Goal: Task Accomplishment & Management: Use online tool/utility

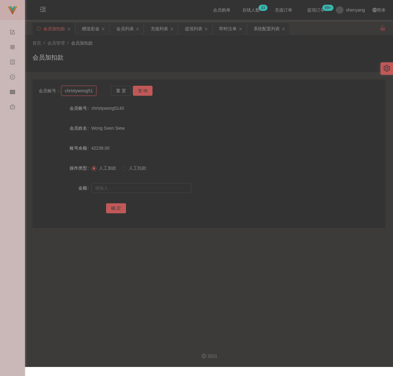
click at [93, 92] on input "christywong5140" at bounding box center [78, 91] width 35 height 10
paste input "0136948867"
type input "0136948867"
click at [140, 91] on button "查 询" at bounding box center [143, 91] width 20 height 10
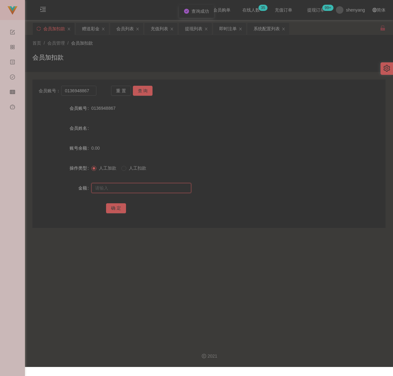
click at [137, 184] on input "text" at bounding box center [141, 188] width 100 height 10
click at [174, 190] on input "text" at bounding box center [141, 188] width 100 height 10
paste input "30"
type input "30"
click at [115, 206] on button "确 定" at bounding box center [116, 208] width 20 height 10
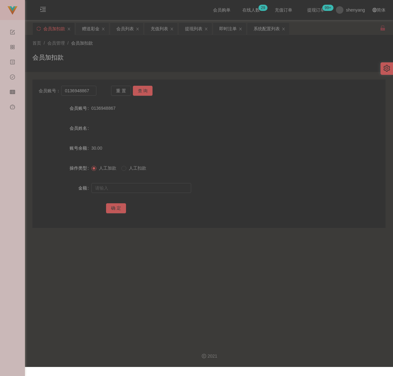
click at [135, 57] on div "会员加扣款" at bounding box center [208, 60] width 353 height 14
click at [89, 88] on input "0136948867" at bounding box center [78, 91] width 35 height 10
paste input "coonie9"
type input "coonie97"
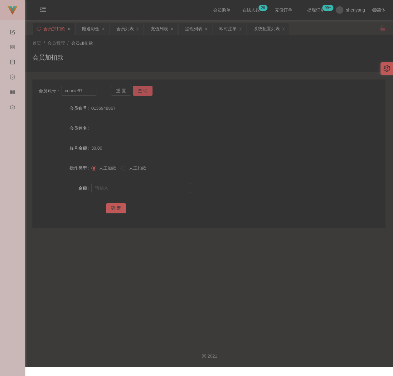
click at [149, 90] on button "查 询" at bounding box center [143, 91] width 20 height 10
click at [148, 187] on input "text" at bounding box center [141, 188] width 100 height 10
type input "30"
click at [123, 208] on button "确 定" at bounding box center [116, 208] width 20 height 10
click at [126, 26] on div "会员列表" at bounding box center [124, 29] width 17 height 12
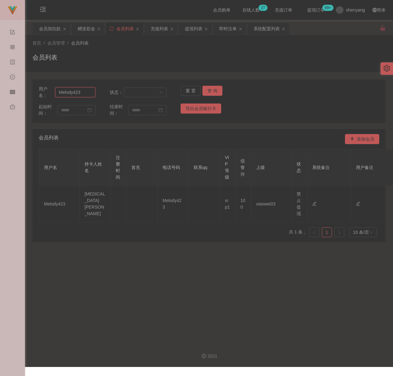
click at [83, 93] on input "Melody423" at bounding box center [75, 92] width 40 height 10
paste input "who110388who打开提现"
type input "who110388who"
click at [205, 92] on button "查 询" at bounding box center [212, 91] width 20 height 10
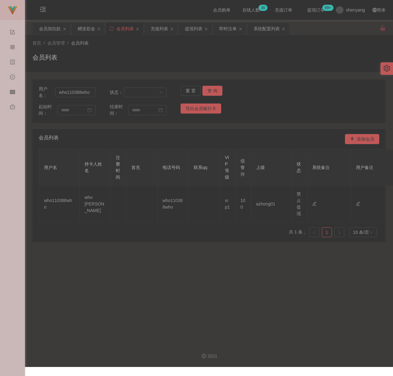
click at [170, 50] on div "首页 / 会员管理 / 会员列表 / 会员列表" at bounding box center [208, 53] width 353 height 27
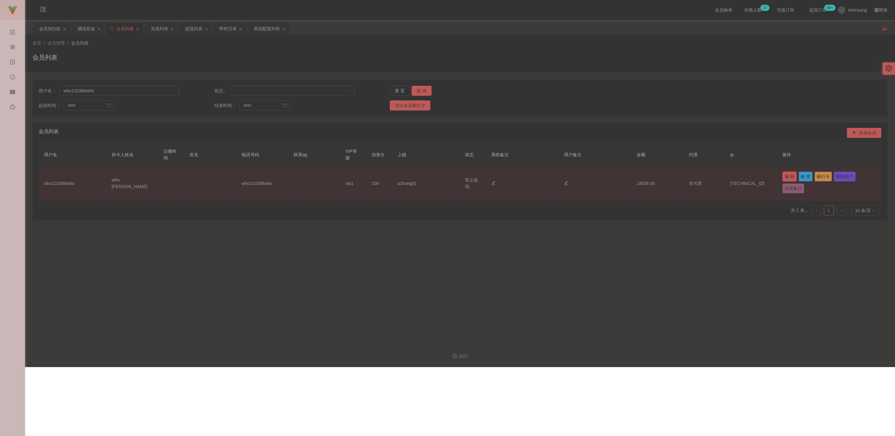
click at [393, 175] on button "编 辑" at bounding box center [789, 177] width 14 height 10
type input "who110388who"
type input "who [PERSON_NAME]"
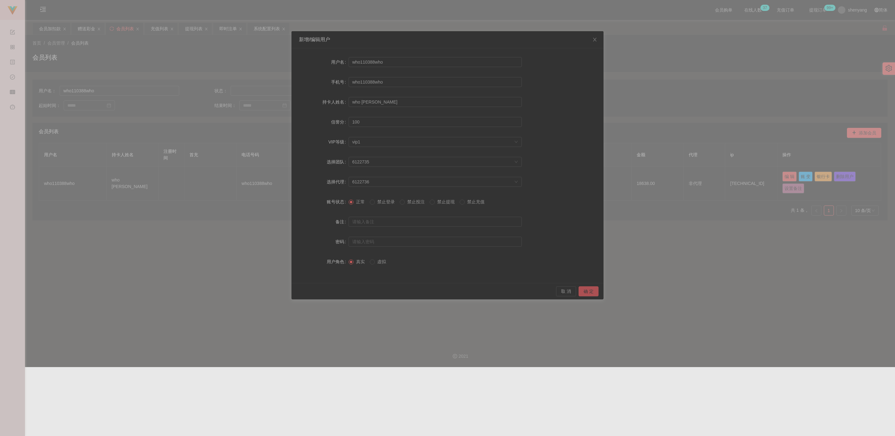
click at [393, 289] on button "确 定" at bounding box center [588, 291] width 20 height 10
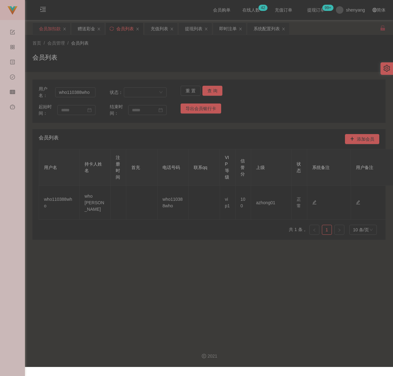
click at [51, 29] on div "会员加扣款" at bounding box center [50, 29] width 22 height 12
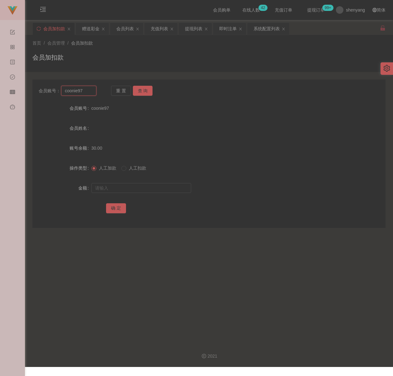
click at [85, 89] on input "coonie97" at bounding box center [78, 91] width 35 height 10
paste input "xiaoerke"
type input "xiaoerke"
click at [140, 86] on button "查 询" at bounding box center [143, 91] width 20 height 10
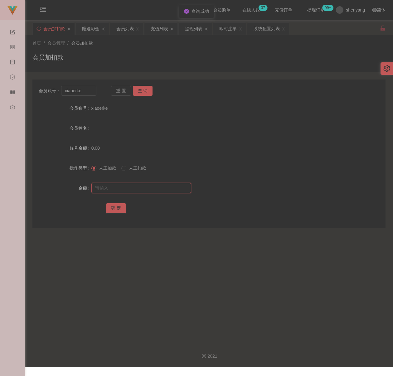
click at [125, 189] on input "text" at bounding box center [141, 188] width 100 height 10
click at [168, 189] on input "text" at bounding box center [141, 188] width 100 height 10
paste input "30"
type input "30"
click at [111, 206] on button "确 定" at bounding box center [116, 208] width 20 height 10
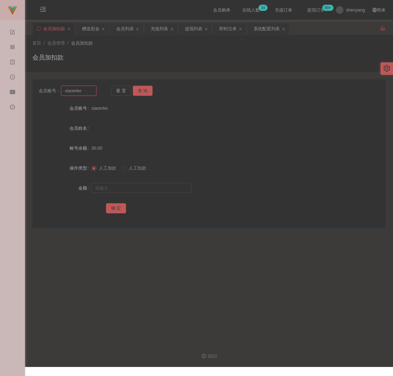
click at [86, 94] on input "xiaoerke" at bounding box center [78, 91] width 35 height 10
paste input "qq123"
type input "qq123"
click at [141, 91] on button "查 询" at bounding box center [143, 91] width 20 height 10
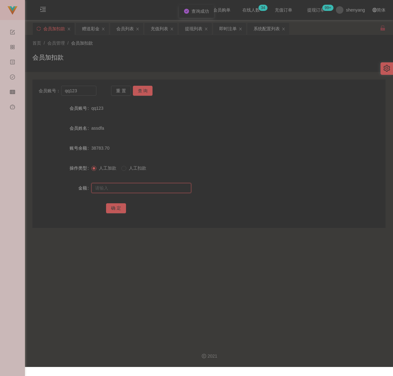
click at [136, 187] on input "text" at bounding box center [141, 188] width 100 height 10
click at [171, 187] on input "text" at bounding box center [141, 188] width 100 height 10
paste input "30"
type input "30"
click at [114, 211] on button "确 定" at bounding box center [116, 208] width 20 height 10
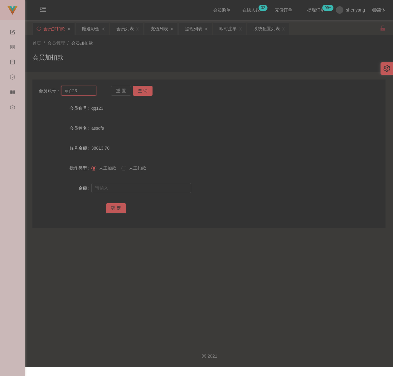
click at [84, 90] on input "qq123" at bounding box center [78, 91] width 35 height 10
click at [142, 89] on button "查 询" at bounding box center [143, 91] width 20 height 10
click at [143, 190] on input "text" at bounding box center [141, 188] width 100 height 10
type input "30"
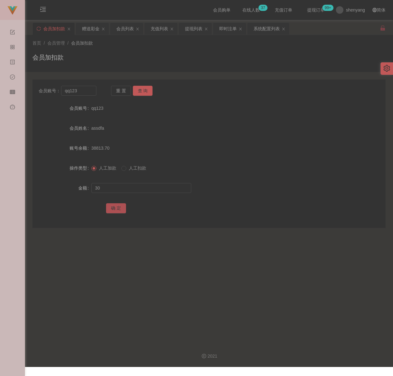
click at [119, 206] on button "确 定" at bounding box center [116, 208] width 20 height 10
click at [156, 188] on input "text" at bounding box center [141, 188] width 100 height 10
paste input "30"
type input "30"
click at [111, 204] on button "确 定" at bounding box center [116, 208] width 20 height 10
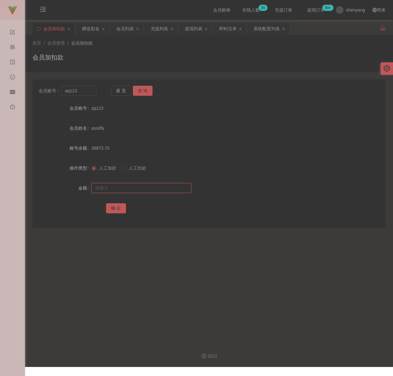
click at [156, 190] on input "text" at bounding box center [141, 188] width 100 height 10
paste input "30"
type input "30"
drag, startPoint x: 117, startPoint y: 207, endPoint x: 127, endPoint y: 210, distance: 10.0
click at [117, 207] on button "确 定" at bounding box center [116, 208] width 20 height 10
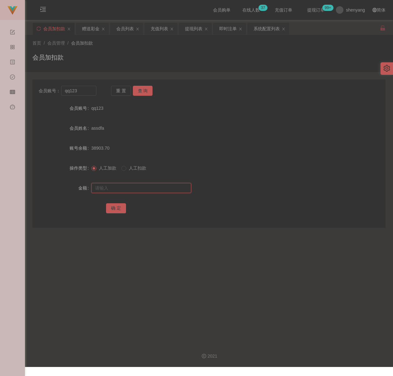
click at [130, 185] on input "text" at bounding box center [141, 188] width 100 height 10
paste input "30"
type input "30"
click at [116, 211] on button "确 定" at bounding box center [116, 208] width 20 height 10
click at [90, 88] on input "qq123" at bounding box center [78, 91] width 35 height 10
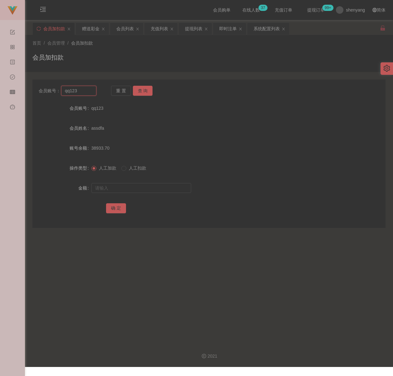
click at [90, 88] on input "qq123" at bounding box center [78, 91] width 35 height 10
paste input "spark510"
type input "spark510"
click at [144, 91] on button "查 询" at bounding box center [143, 91] width 20 height 10
click at [131, 186] on input "text" at bounding box center [141, 188] width 100 height 10
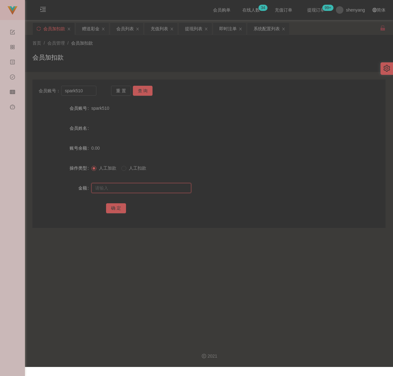
click at [154, 190] on input "text" at bounding box center [141, 188] width 100 height 10
paste input "30"
type input "30"
click at [116, 207] on button "确 定" at bounding box center [116, 208] width 20 height 10
click at [92, 95] on input "spark510" at bounding box center [78, 91] width 35 height 10
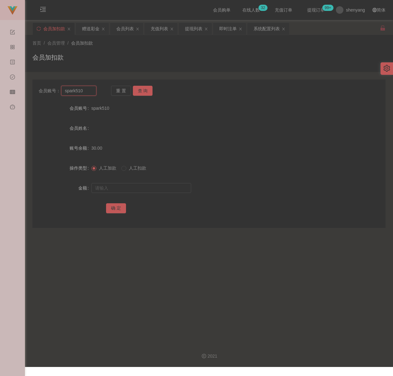
click at [92, 95] on input "spark510" at bounding box center [78, 91] width 35 height 10
paste input "laifong"
type input "laifong"
click at [141, 89] on button "查 询" at bounding box center [143, 91] width 20 height 10
click at [136, 184] on input "text" at bounding box center [141, 188] width 100 height 10
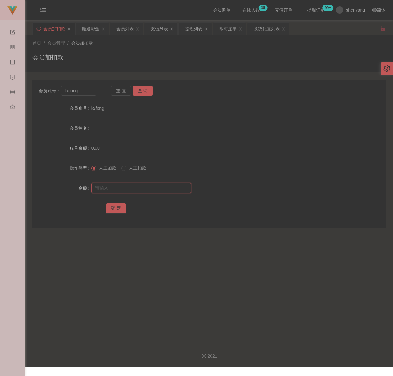
click at [156, 191] on input "text" at bounding box center [141, 188] width 100 height 10
paste input "30"
type input "30"
click at [118, 207] on button "确 定" at bounding box center [116, 208] width 20 height 10
click at [93, 91] on input "laifong" at bounding box center [78, 91] width 35 height 10
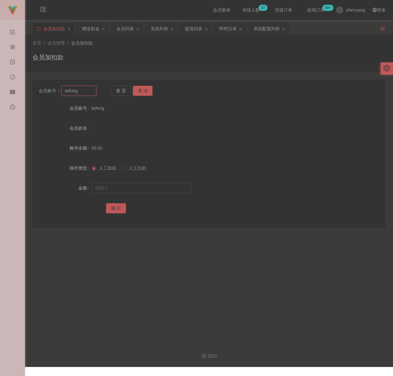
click at [93, 91] on input "laifong" at bounding box center [78, 91] width 35 height 10
paste input "qq123"
type input "qq123"
click at [142, 91] on button "查 询" at bounding box center [143, 91] width 20 height 10
click at [138, 186] on input "text" at bounding box center [141, 188] width 100 height 10
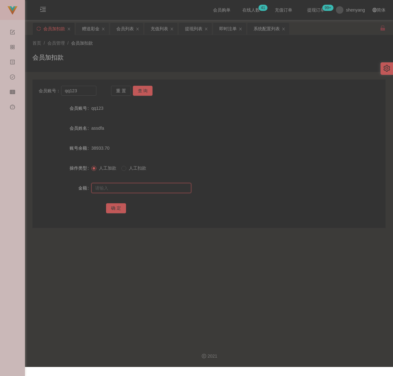
click at [125, 188] on input "text" at bounding box center [141, 188] width 100 height 10
paste input "30"
type input "30"
click at [115, 207] on button "确 定" at bounding box center [116, 208] width 20 height 10
click at [166, 186] on input "text" at bounding box center [141, 188] width 100 height 10
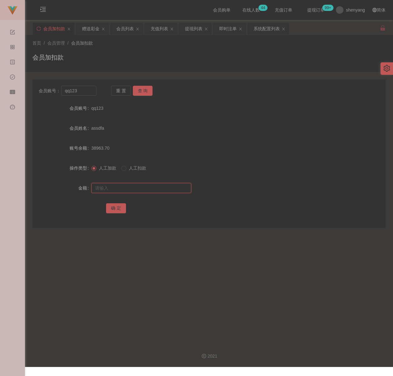
paste input "30"
type input "30"
click at [114, 205] on button "确 定" at bounding box center [116, 208] width 20 height 10
click at [81, 94] on input "qq123" at bounding box center [78, 91] width 35 height 10
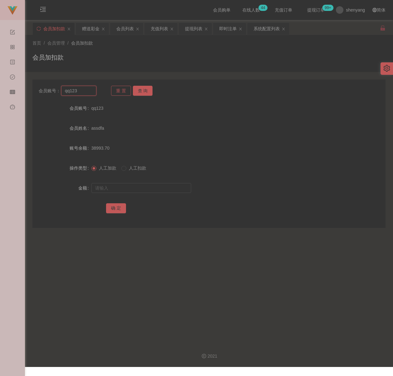
paste input "Lim74"
type input "Lim74"
click at [138, 94] on button "查 询" at bounding box center [143, 91] width 20 height 10
click at [131, 188] on input "text" at bounding box center [141, 188] width 100 height 10
type input "30"
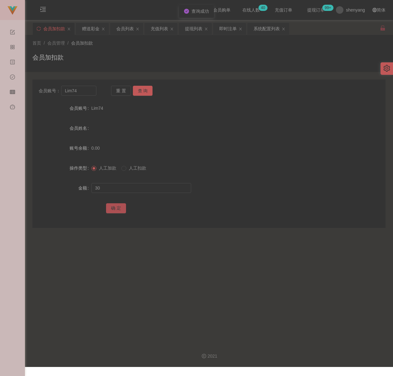
click at [111, 208] on button "确 定" at bounding box center [116, 208] width 20 height 10
click at [88, 92] on input "Lim74" at bounding box center [78, 91] width 35 height 10
paste input "1234yvonne"
type input "1234yvonne"
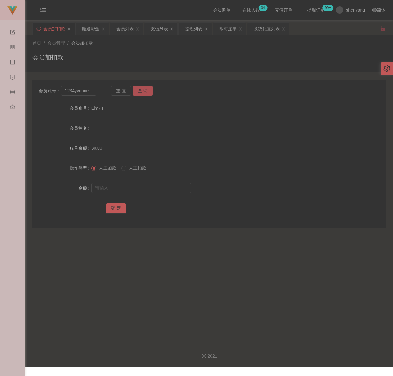
drag, startPoint x: 139, startPoint y: 89, endPoint x: 139, endPoint y: 95, distance: 6.2
click at [139, 89] on button "查 询" at bounding box center [143, 91] width 20 height 10
click at [131, 188] on input "text" at bounding box center [141, 188] width 100 height 10
type input "30"
click at [114, 210] on button "确 定" at bounding box center [116, 208] width 20 height 10
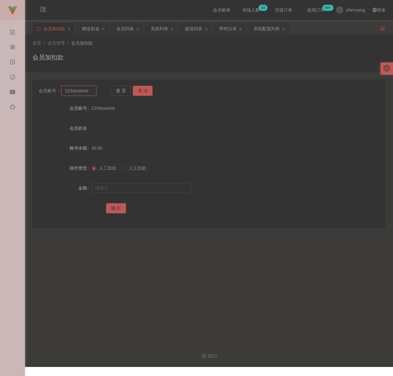
click at [88, 93] on input "1234yvonne" at bounding box center [78, 91] width 35 height 10
paste input "yy780405"
type input "yy780405"
click at [142, 89] on button "查 询" at bounding box center [143, 91] width 20 height 10
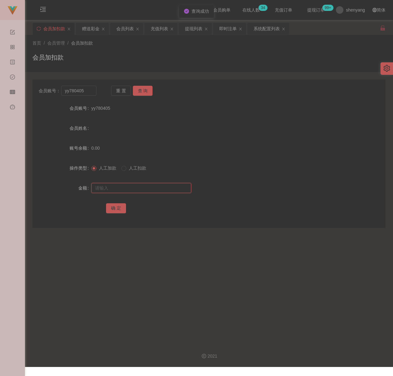
click at [130, 188] on input "text" at bounding box center [141, 188] width 100 height 10
type input "30"
click at [111, 211] on button "确 定" at bounding box center [116, 208] width 20 height 10
click at [83, 92] on input "yy780405" at bounding box center [78, 91] width 35 height 10
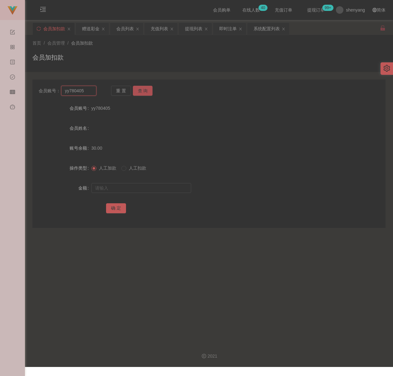
paste input "EdwardLiong"
type input "EdwardLiong"
click at [144, 92] on button "查 询" at bounding box center [143, 91] width 20 height 10
drag, startPoint x: 139, startPoint y: 188, endPoint x: 145, endPoint y: 188, distance: 5.6
click at [139, 188] on input "text" at bounding box center [141, 188] width 100 height 10
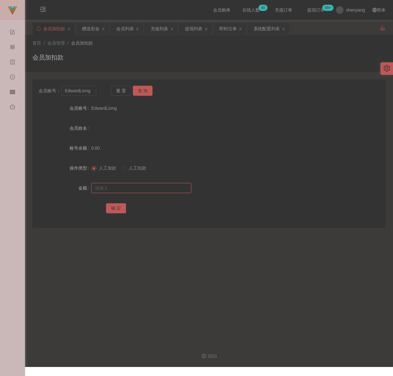
click at [168, 188] on input "text" at bounding box center [141, 188] width 100 height 10
paste input "30"
type input "30"
click at [112, 206] on button "确 定" at bounding box center [116, 208] width 20 height 10
click at [125, 45] on div "首页 / 会员管理 / 会员加扣款 /" at bounding box center [208, 43] width 353 height 7
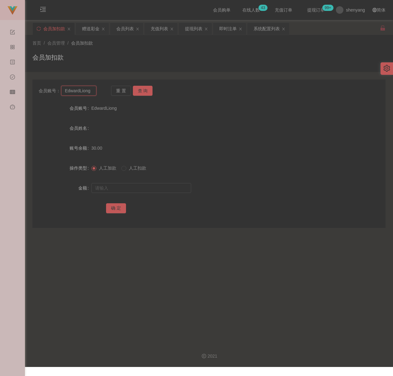
click at [88, 92] on input "EdwardLiong" at bounding box center [78, 91] width 35 height 10
paste input "vivi7787"
type input "vivi7787"
drag, startPoint x: 139, startPoint y: 89, endPoint x: 139, endPoint y: 95, distance: 5.6
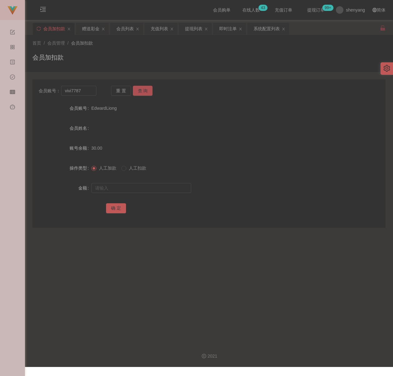
click at [139, 88] on button "查 询" at bounding box center [143, 91] width 20 height 10
click at [127, 191] on input "text" at bounding box center [141, 188] width 100 height 10
type input "30"
click at [118, 209] on button "确 定" at bounding box center [116, 208] width 20 height 10
click at [88, 92] on input "vivi7787" at bounding box center [78, 91] width 35 height 10
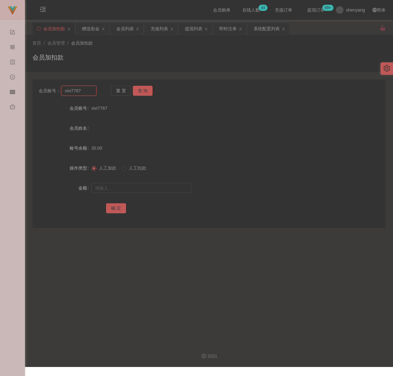
click at [88, 92] on input "vivi7787" at bounding box center [78, 91] width 35 height 10
paste input "lws1111"
type input "lws1111"
click at [139, 94] on button "查 询" at bounding box center [143, 91] width 20 height 10
click at [135, 190] on input "text" at bounding box center [141, 188] width 100 height 10
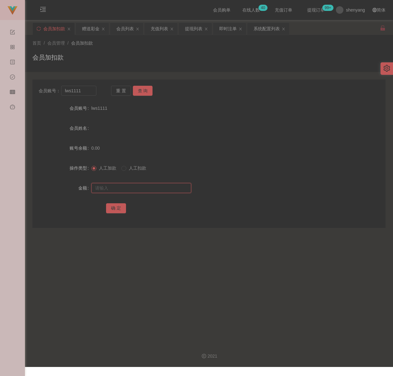
click at [149, 187] on input "text" at bounding box center [141, 188] width 100 height 10
paste input "30"
type input "30"
drag, startPoint x: 116, startPoint y: 207, endPoint x: 127, endPoint y: 209, distance: 10.7
click at [116, 207] on button "确 定" at bounding box center [116, 208] width 20 height 10
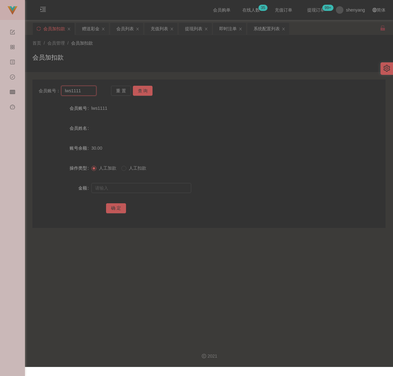
click at [85, 88] on input "lws1111" at bounding box center [78, 91] width 35 height 10
click at [86, 87] on input "lws1111" at bounding box center [78, 91] width 35 height 10
paste input "0187776877"
type input "0187776877"
click at [138, 89] on button "查 询" at bounding box center [143, 91] width 20 height 10
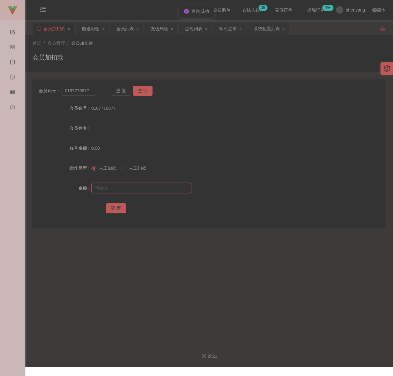
click at [144, 188] on input "text" at bounding box center [141, 188] width 100 height 10
click at [152, 189] on input "text" at bounding box center [141, 188] width 100 height 10
paste input "30"
type input "30"
click at [117, 208] on button "确 定" at bounding box center [116, 208] width 20 height 10
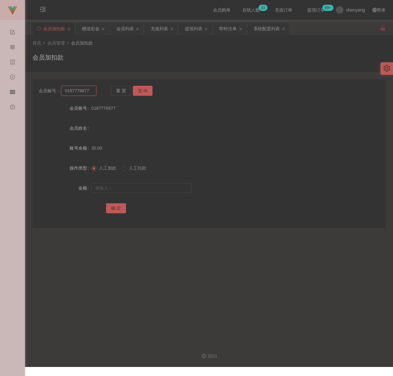
click at [89, 93] on input "0187776877" at bounding box center [78, 91] width 35 height 10
click at [89, 92] on input "0187776877" at bounding box center [78, 91] width 35 height 10
paste input "551355"
type input "551355"
click at [145, 93] on button "查 询" at bounding box center [143, 91] width 20 height 10
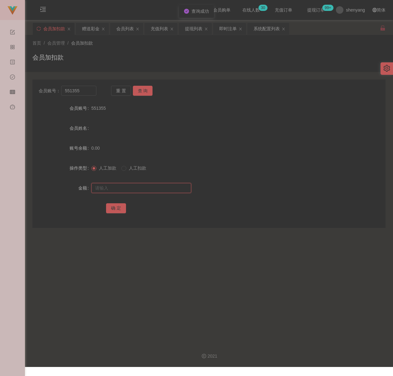
click at [148, 185] on input "text" at bounding box center [141, 188] width 100 height 10
click at [111, 187] on input "text" at bounding box center [141, 188] width 100 height 10
paste input "30"
type input "30"
click at [113, 206] on button "确 定" at bounding box center [116, 208] width 20 height 10
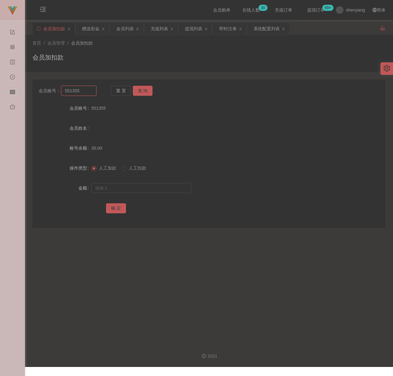
click at [82, 94] on input "551355" at bounding box center [78, 91] width 35 height 10
paste input "Weiweichye"
type input "Weiweichye"
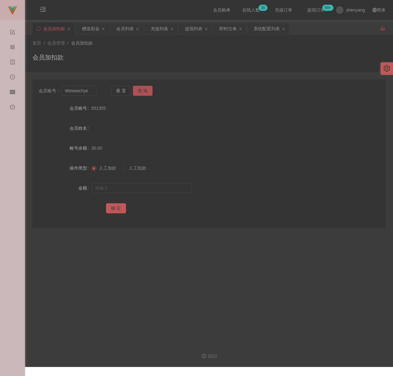
click at [141, 90] on button "查 询" at bounding box center [143, 91] width 20 height 10
click at [136, 188] on input "text" at bounding box center [141, 188] width 100 height 10
click at [168, 189] on input "text" at bounding box center [141, 188] width 100 height 10
type input "30"
click at [118, 210] on button "确 定" at bounding box center [116, 208] width 20 height 10
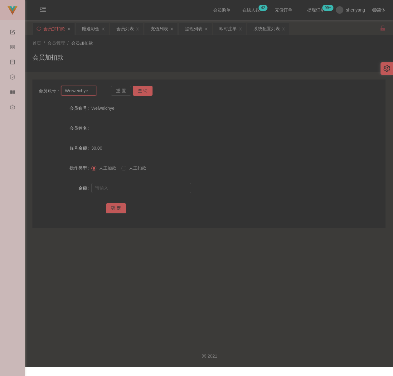
click at [89, 88] on input "Weiweichye" at bounding box center [78, 91] width 35 height 10
paste input "0177424173"
type input "0177424173"
click at [144, 92] on button "查 询" at bounding box center [143, 91] width 20 height 10
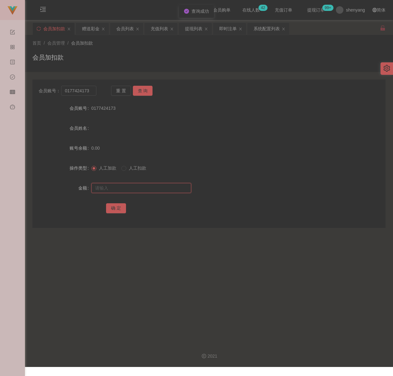
click at [150, 184] on input "text" at bounding box center [141, 188] width 100 height 10
type input "30"
click at [108, 209] on button "确 定" at bounding box center [116, 208] width 20 height 10
click at [92, 93] on input "0177424173" at bounding box center [78, 91] width 35 height 10
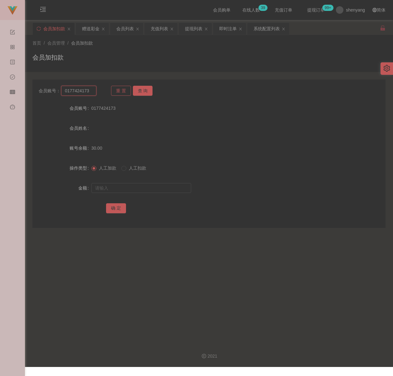
paste input "Alise8891"
type input "Alise8891"
click at [146, 89] on button "查 询" at bounding box center [143, 91] width 20 height 10
drag, startPoint x: 147, startPoint y: 188, endPoint x: 156, endPoint y: 188, distance: 8.4
click at [147, 188] on input "text" at bounding box center [141, 188] width 100 height 10
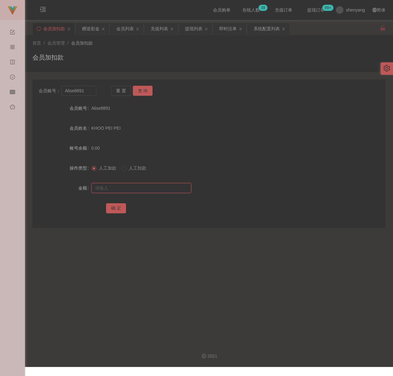
click at [130, 187] on input "text" at bounding box center [141, 188] width 100 height 10
paste input "30"
type input "30"
click at [117, 208] on button "确 定" at bounding box center [116, 208] width 20 height 10
click at [87, 93] on input "Alise8891" at bounding box center [78, 91] width 35 height 10
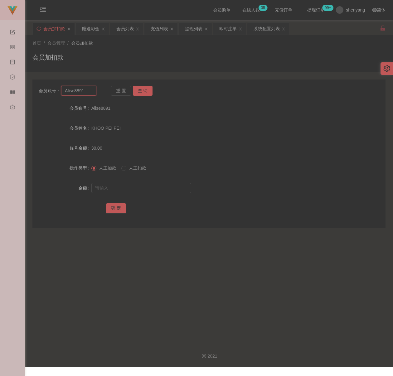
click at [87, 93] on input "Alise8891" at bounding box center [78, 91] width 35 height 10
paste input "sss88"
type input "sss88"
click at [145, 85] on div "会员账号： sss88 重 置 查 询 会员账号 Alise8891 会员姓名 KHOO PEI PEI 账号余额 30.00 操作类型 人工加款 人工扣款 …" at bounding box center [208, 154] width 353 height 149
click at [141, 92] on button "查 询" at bounding box center [143, 91] width 20 height 10
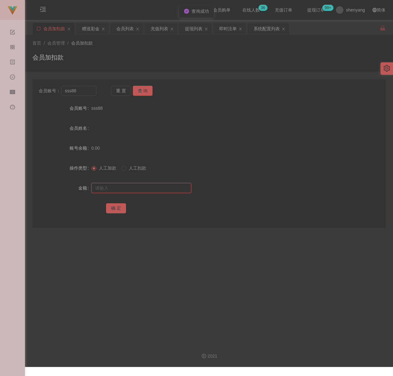
click at [137, 183] on input "text" at bounding box center [141, 188] width 100 height 10
type input "30"
click at [119, 208] on button "确 定" at bounding box center [116, 208] width 20 height 10
click at [84, 91] on input "sss88" at bounding box center [78, 91] width 35 height 10
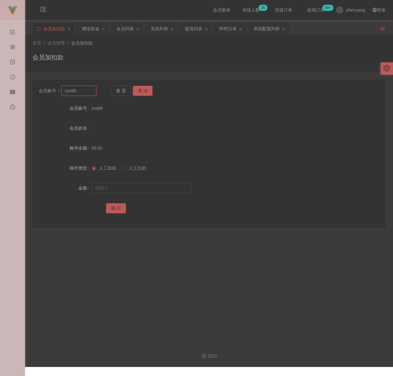
paste input "qq123"
type input "qq123"
click at [141, 93] on button "查 询" at bounding box center [143, 91] width 20 height 10
click at [135, 189] on input "text" at bounding box center [141, 188] width 100 height 10
type input "30"
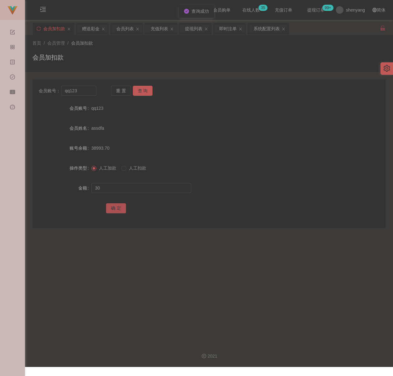
click at [117, 205] on button "确 定" at bounding box center [116, 208] width 20 height 10
click at [95, 93] on input "qq123" at bounding box center [78, 91] width 35 height 10
paste input "Huikhoo"
type input "Huikhoo"
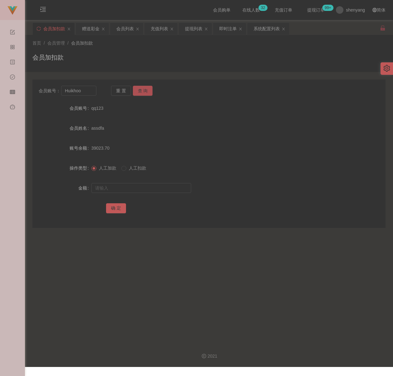
click at [135, 94] on button "查 询" at bounding box center [143, 91] width 20 height 10
click at [135, 190] on input "text" at bounding box center [141, 188] width 100 height 10
type input "30"
click at [117, 207] on button "确 定" at bounding box center [116, 208] width 20 height 10
click at [90, 92] on input "Huikhoo" at bounding box center [78, 91] width 35 height 10
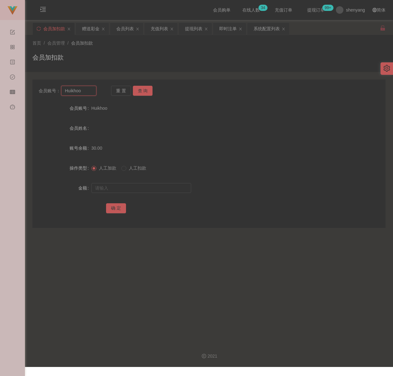
click at [90, 92] on input "Huikhoo" at bounding box center [78, 91] width 35 height 10
paste input "JH2150"
type input "JH2150"
click at [146, 88] on button "查 询" at bounding box center [143, 91] width 20 height 10
drag, startPoint x: 131, startPoint y: 191, endPoint x: 138, endPoint y: 191, distance: 6.6
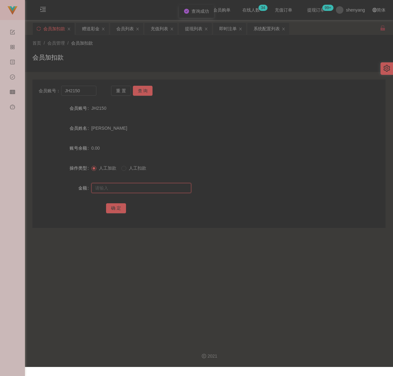
click at [131, 191] on input "text" at bounding box center [141, 188] width 100 height 10
drag, startPoint x: 152, startPoint y: 186, endPoint x: 145, endPoint y: 189, distance: 7.1
click at [152, 186] on input "text" at bounding box center [141, 188] width 100 height 10
paste input "30"
type input "30"
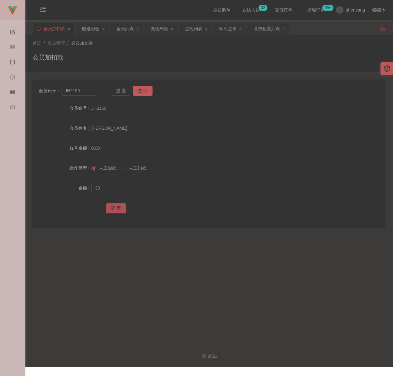
drag, startPoint x: 119, startPoint y: 205, endPoint x: 122, endPoint y: 208, distance: 4.0
click at [119, 205] on button "确 定" at bounding box center [116, 208] width 20 height 10
click at [88, 94] on input "JH2150" at bounding box center [78, 91] width 35 height 10
paste input "happy4"
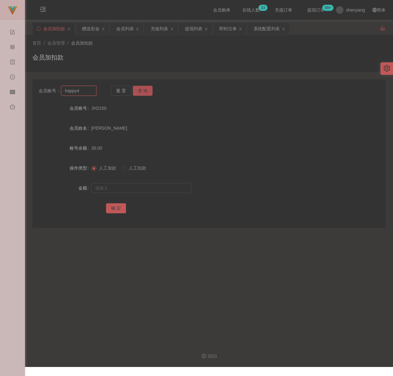
type input "happy4"
click at [142, 92] on button "查 询" at bounding box center [143, 91] width 20 height 10
click at [144, 183] on div at bounding box center [194, 188] width 206 height 12
click at [144, 189] on input "text" at bounding box center [141, 188] width 100 height 10
click at [184, 191] on input "text" at bounding box center [141, 188] width 100 height 10
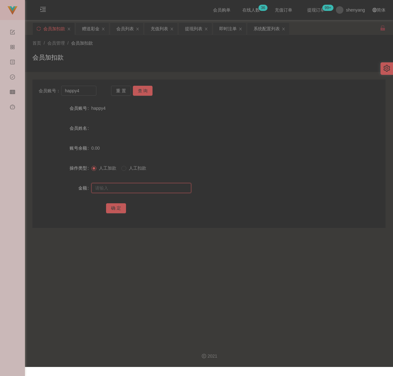
paste input "30"
type input "30"
click at [121, 205] on button "确 定" at bounding box center [116, 208] width 20 height 10
click at [85, 92] on input "happy4" at bounding box center [78, 91] width 35 height 10
click at [85, 91] on input "happy4" at bounding box center [78, 91] width 35 height 10
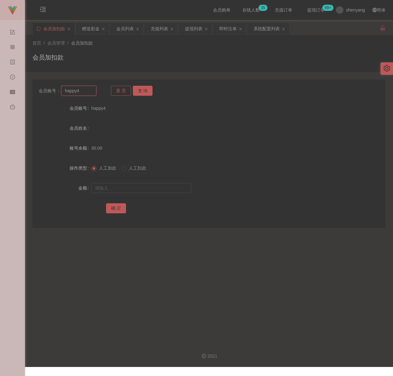
paste input "[PERSON_NAME]"
type input "[PERSON_NAME]"
click at [146, 91] on button "查 询" at bounding box center [143, 91] width 20 height 10
click at [133, 188] on input "text" at bounding box center [141, 188] width 100 height 10
click at [163, 186] on input "text" at bounding box center [141, 188] width 100 height 10
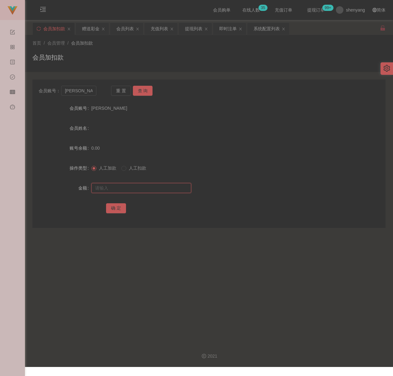
paste input "30"
type input "30"
click at [124, 208] on button "确 定" at bounding box center [116, 208] width 20 height 10
click at [79, 91] on input "[PERSON_NAME]" at bounding box center [78, 91] width 35 height 10
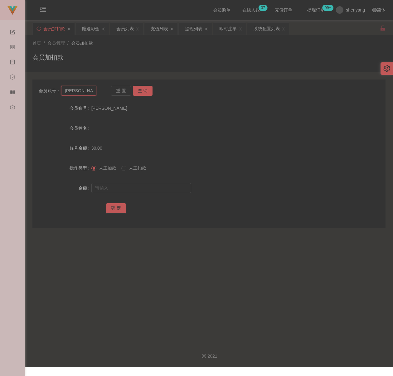
paste input "Evachoy"
drag, startPoint x: 142, startPoint y: 89, endPoint x: 143, endPoint y: 94, distance: 4.5
click at [142, 89] on button "查 询" at bounding box center [143, 91] width 20 height 10
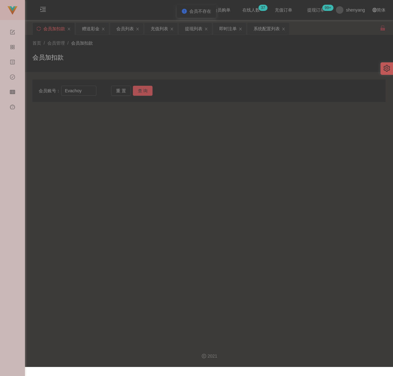
click at [140, 90] on button "查 询" at bounding box center [143, 91] width 20 height 10
click at [90, 93] on input "Evachoy" at bounding box center [78, 91] width 35 height 10
paste input "Lovemyfamili1314"
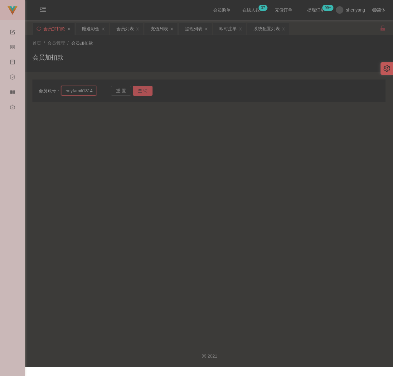
type input "Lovemyfamili1314"
click at [144, 91] on button "查 询" at bounding box center [143, 91] width 20 height 10
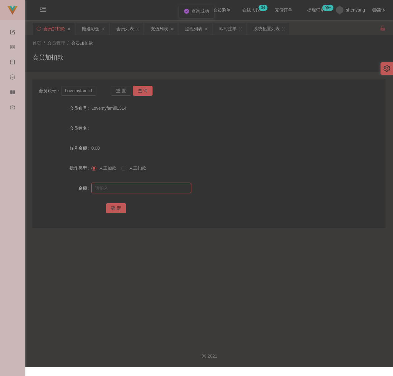
click at [135, 186] on input "text" at bounding box center [141, 188] width 100 height 10
click at [152, 187] on input "text" at bounding box center [141, 188] width 100 height 10
paste input "30"
type input "30"
click at [116, 206] on button "确 定" at bounding box center [116, 208] width 20 height 10
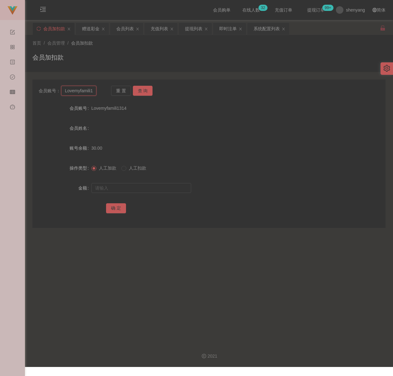
click at [88, 91] on input "Lovemyfamili1314" at bounding box center [78, 91] width 35 height 10
paste input "60174030840"
type input "60174030840"
click at [140, 91] on button "查 询" at bounding box center [143, 91] width 20 height 10
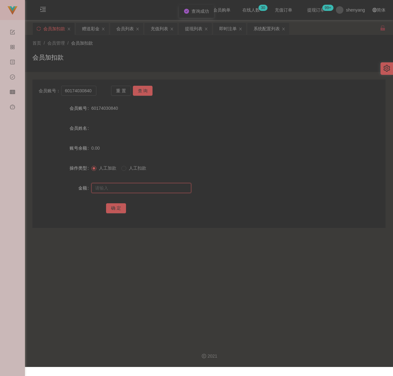
drag, startPoint x: 131, startPoint y: 186, endPoint x: 138, endPoint y: 186, distance: 6.3
click at [131, 186] on input "text" at bounding box center [141, 188] width 100 height 10
click at [136, 183] on div at bounding box center [194, 188] width 206 height 12
click at [136, 186] on input "text" at bounding box center [141, 188] width 100 height 10
paste input "30"
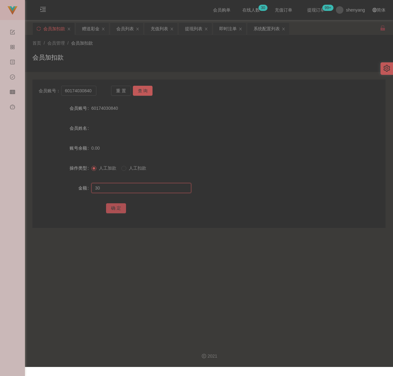
type input "30"
click at [118, 208] on button "确 定" at bounding box center [116, 208] width 20 height 10
click at [95, 90] on input "60174030840" at bounding box center [78, 91] width 35 height 10
paste input "12344321"
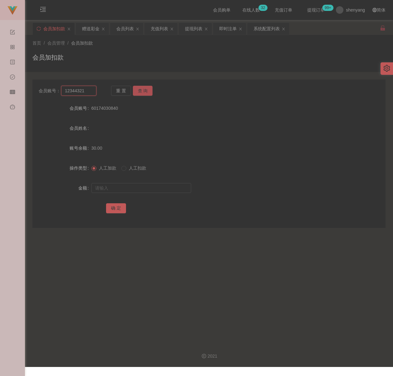
type input "12344321"
click at [142, 91] on button "查 询" at bounding box center [143, 91] width 20 height 10
click at [139, 187] on input "text" at bounding box center [141, 188] width 100 height 10
type input "30"
click at [116, 207] on button "确 定" at bounding box center [116, 208] width 20 height 10
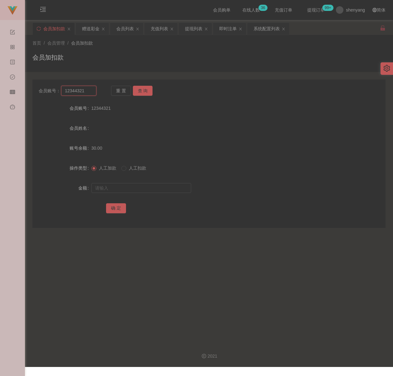
click at [88, 92] on input "12344321" at bounding box center [78, 91] width 35 height 10
paste input "Sammi"
type input "Sammi"
click at [138, 89] on button "查 询" at bounding box center [143, 91] width 20 height 10
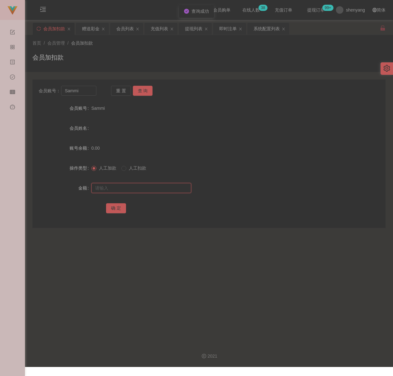
drag, startPoint x: 132, startPoint y: 188, endPoint x: 137, endPoint y: 188, distance: 4.7
click at [132, 188] on input "text" at bounding box center [141, 188] width 100 height 10
click at [159, 191] on input "text" at bounding box center [141, 188] width 100 height 10
paste input "30"
type input "30"
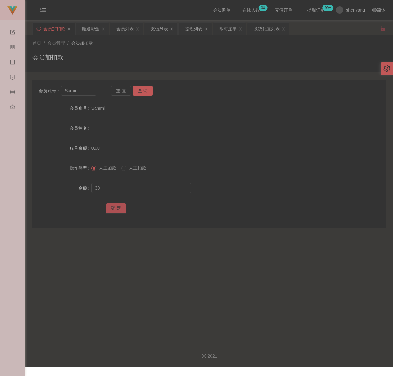
click at [120, 208] on button "确 定" at bounding box center [116, 208] width 20 height 10
click at [82, 93] on input "Sammi" at bounding box center [78, 91] width 35 height 10
paste input "Leonleong"
type input "Leonleong"
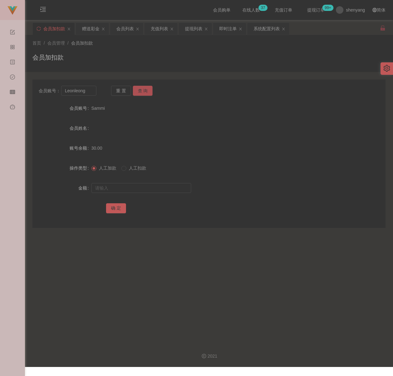
click at [143, 91] on button "查 询" at bounding box center [143, 91] width 20 height 10
click at [143, 188] on input "text" at bounding box center [141, 188] width 100 height 10
click at [179, 186] on input "text" at bounding box center [141, 188] width 100 height 10
paste input "30"
type input "30"
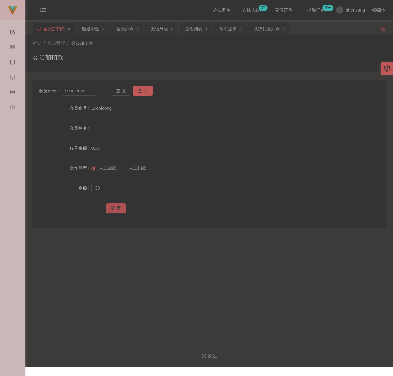
drag, startPoint x: 120, startPoint y: 207, endPoint x: 124, endPoint y: 207, distance: 3.7
click at [120, 207] on button "确 定" at bounding box center [116, 208] width 20 height 10
click at [89, 93] on input "Leonleong" at bounding box center [78, 91] width 35 height 10
paste input "vivianting5678"
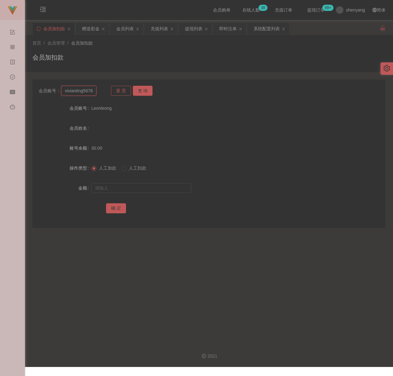
scroll to position [0, 1]
type input "vivianting5678"
click at [144, 92] on button "查 询" at bounding box center [143, 91] width 20 height 10
click at [135, 186] on input "text" at bounding box center [141, 188] width 100 height 10
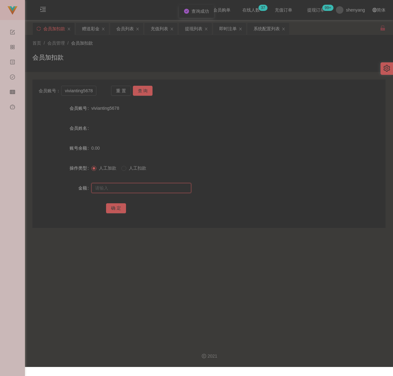
click at [165, 188] on input "text" at bounding box center [141, 188] width 100 height 10
paste input "30"
type input "30"
drag, startPoint x: 115, startPoint y: 206, endPoint x: 125, endPoint y: 207, distance: 11.0
click at [115, 206] on button "确 定" at bounding box center [116, 208] width 20 height 10
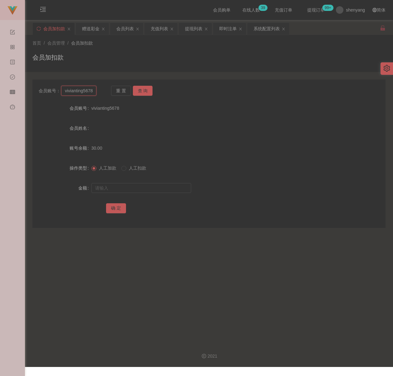
click at [77, 94] on input "vivianting5678" at bounding box center [78, 91] width 35 height 10
paste input "CJF7272"
type input "CJF7272"
click at [145, 94] on button "查 询" at bounding box center [143, 91] width 20 height 10
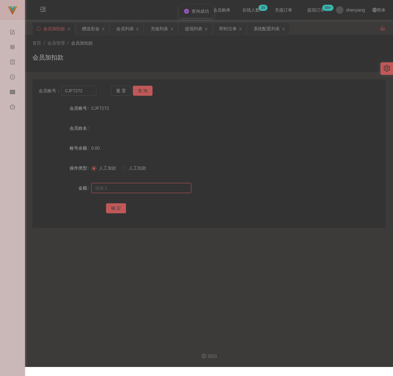
click at [130, 188] on input "text" at bounding box center [141, 188] width 100 height 10
type input "30"
click at [117, 205] on button "确 定" at bounding box center [116, 208] width 20 height 10
click at [80, 92] on input "CJF7272" at bounding box center [78, 91] width 35 height 10
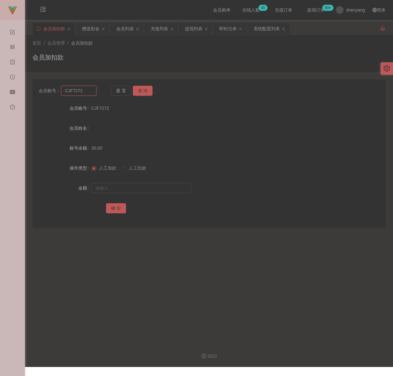
paste input "017456252"
type input "0174562522"
click at [143, 91] on button "查 询" at bounding box center [143, 91] width 20 height 10
click at [143, 190] on input "text" at bounding box center [141, 188] width 100 height 10
click at [159, 187] on input "text" at bounding box center [141, 188] width 100 height 10
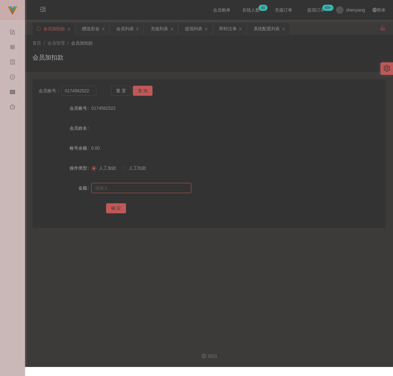
paste input "30"
type input "30"
drag, startPoint x: 115, startPoint y: 206, endPoint x: 152, endPoint y: 213, distance: 37.2
click at [115, 206] on button "确 定" at bounding box center [116, 208] width 20 height 10
click at [90, 91] on input "0174562522" at bounding box center [78, 91] width 35 height 10
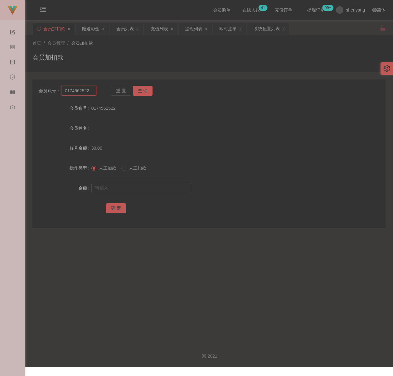
click at [90, 91] on input "0174562522" at bounding box center [78, 91] width 35 height 10
paste input "qq123"
type input "qq123"
click at [137, 87] on button "查 询" at bounding box center [143, 91] width 20 height 10
click at [142, 185] on input "text" at bounding box center [141, 188] width 100 height 10
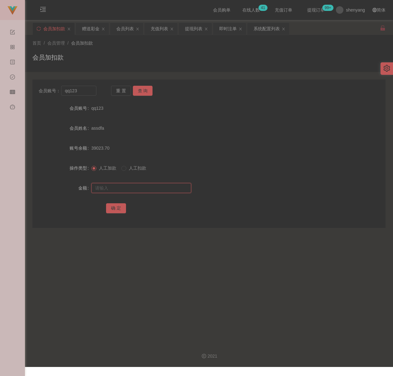
click at [163, 190] on input "text" at bounding box center [141, 188] width 100 height 10
paste input "30"
type input "30"
click at [119, 205] on button "确 定" at bounding box center [116, 208] width 20 height 10
click at [83, 88] on input "qq123" at bounding box center [78, 91] width 35 height 10
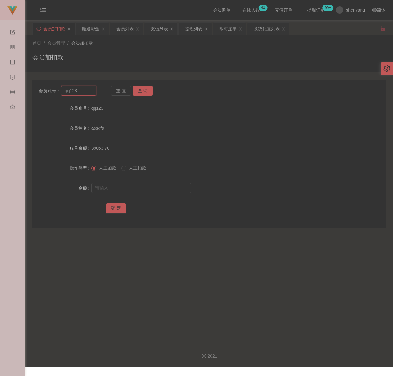
click at [83, 88] on input "qq123" at bounding box center [78, 91] width 35 height 10
drag, startPoint x: 147, startPoint y: 89, endPoint x: 140, endPoint y: 97, distance: 11.1
click at [147, 89] on button "查 询" at bounding box center [143, 91] width 20 height 10
click at [124, 185] on input "text" at bounding box center [141, 188] width 100 height 10
type input "30"
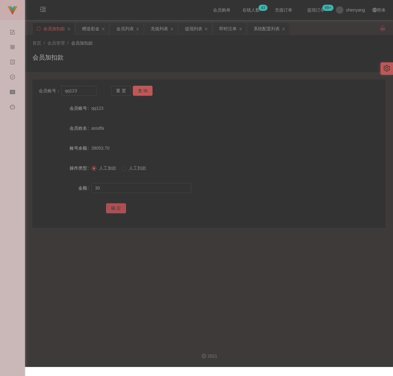
click at [108, 205] on button "确 定" at bounding box center [116, 208] width 20 height 10
click at [94, 93] on input "qq123" at bounding box center [78, 91] width 35 height 10
paste input "abcd12345678910"
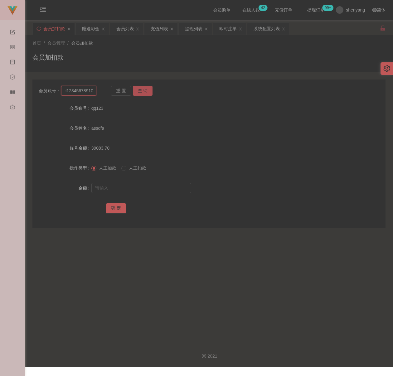
type input "abcd12345678910"
click at [145, 88] on button "查 询" at bounding box center [143, 91] width 20 height 10
click at [144, 186] on input "text" at bounding box center [141, 188] width 100 height 10
click at [158, 189] on input "text" at bounding box center [141, 188] width 100 height 10
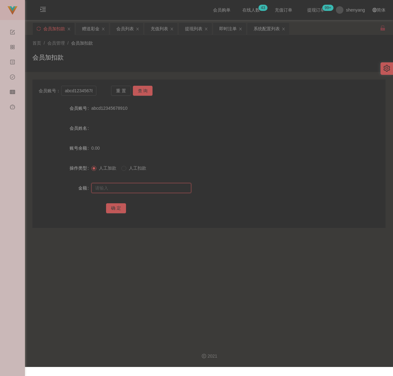
paste input "30"
type input "30"
click at [118, 206] on button "确 定" at bounding box center [116, 208] width 20 height 10
click at [77, 89] on input "abcd12345678910" at bounding box center [78, 91] width 35 height 10
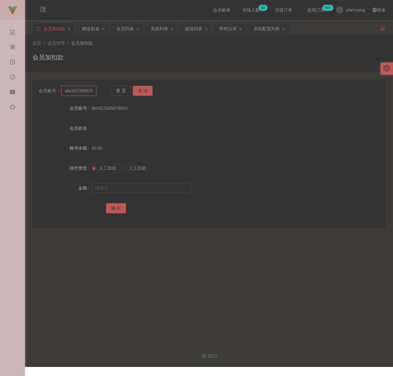
paste input "Teoh123456"
type input "Teoh123456"
click at [139, 90] on button "查 询" at bounding box center [143, 91] width 20 height 10
click at [142, 187] on input "text" at bounding box center [141, 188] width 100 height 10
click at [146, 190] on input "text" at bounding box center [141, 188] width 100 height 10
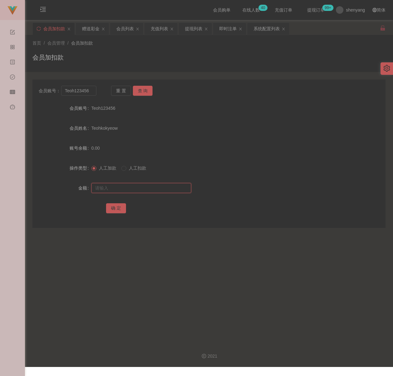
paste input "30"
type input "30"
click at [117, 204] on button "确 定" at bounding box center [116, 208] width 20 height 10
click at [90, 90] on input "Teoh123456" at bounding box center [78, 91] width 35 height 10
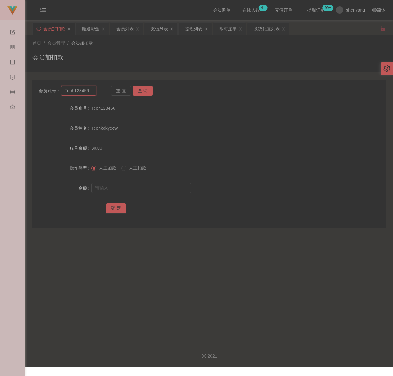
paste input "carson89"
type input "carson89"
click at [149, 91] on button "查 询" at bounding box center [143, 91] width 20 height 10
click at [139, 183] on div at bounding box center [194, 188] width 206 height 12
click at [139, 186] on input "text" at bounding box center [141, 188] width 100 height 10
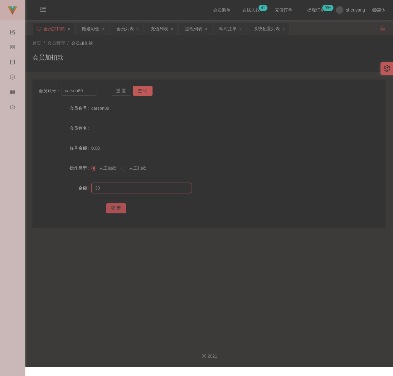
type input "30"
click at [116, 210] on button "确 定" at bounding box center [116, 208] width 20 height 10
click at [95, 93] on input "carson89" at bounding box center [78, 91] width 35 height 10
paste input "Mike1992"
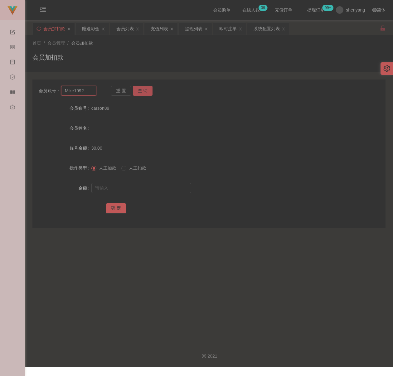
type input "Mike1992"
click at [143, 91] on button "查 询" at bounding box center [143, 91] width 20 height 10
click at [125, 187] on input "text" at bounding box center [141, 188] width 100 height 10
click at [179, 185] on input "text" at bounding box center [141, 188] width 100 height 10
paste input "30"
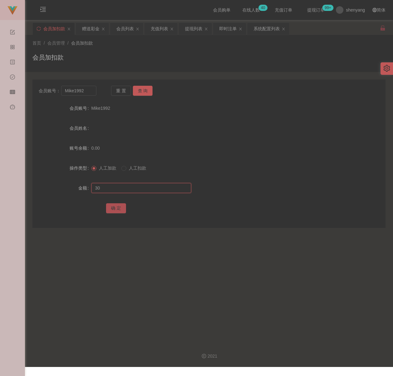
type input "30"
drag, startPoint x: 112, startPoint y: 205, endPoint x: 147, endPoint y: 213, distance: 36.5
click at [112, 205] on button "确 定" at bounding box center [116, 208] width 20 height 10
click at [89, 91] on input "Mike1992" at bounding box center [78, 91] width 35 height 10
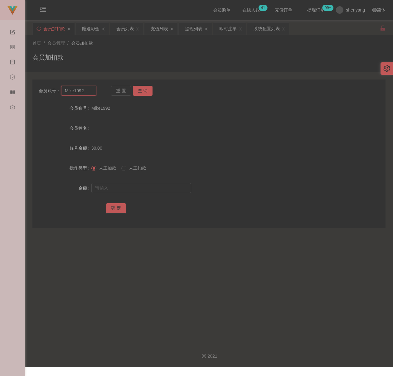
paste input "soocheng1214"
type input "soocheng1214"
drag, startPoint x: 145, startPoint y: 93, endPoint x: 145, endPoint y: 96, distance: 3.4
click at [145, 93] on button "查 询" at bounding box center [143, 91] width 20 height 10
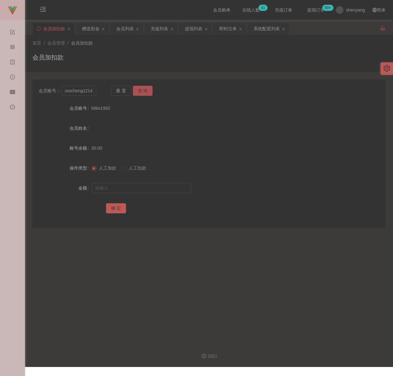
scroll to position [0, 0]
click at [152, 189] on input "text" at bounding box center [141, 188] width 100 height 10
drag, startPoint x: 141, startPoint y: 186, endPoint x: 138, endPoint y: 188, distance: 4.2
click at [141, 186] on input "text" at bounding box center [141, 188] width 100 height 10
paste input "30"
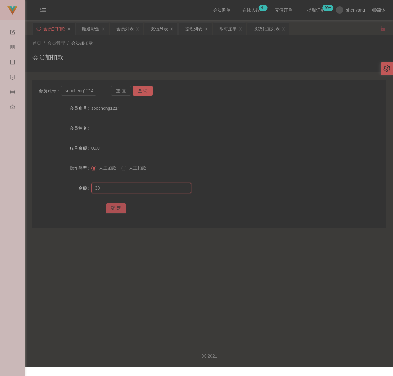
type input "30"
drag, startPoint x: 114, startPoint y: 204, endPoint x: 121, endPoint y: 206, distance: 7.2
click at [114, 204] on button "确 定" at bounding box center [116, 208] width 20 height 10
click at [82, 92] on input "soocheng1214" at bounding box center [78, 91] width 35 height 10
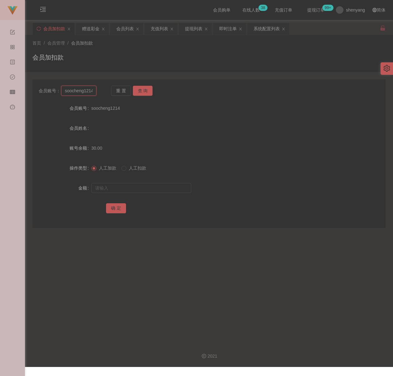
click at [82, 92] on input "soocheng1214" at bounding box center [78, 91] width 35 height 10
paste input "moneyy123"
type input "moneyy123"
click at [140, 93] on button "查 询" at bounding box center [143, 91] width 20 height 10
click at [145, 191] on input "text" at bounding box center [141, 188] width 100 height 10
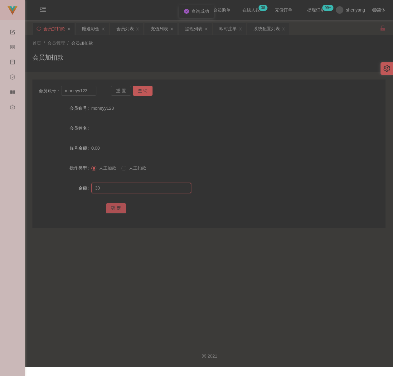
type input "30"
click at [122, 208] on button "确 定" at bounding box center [116, 208] width 20 height 10
click at [114, 51] on div "首页 / 会员管理 / 会员加扣款 / 会员加扣款" at bounding box center [208, 53] width 353 height 27
click at [91, 95] on input "moneyy123" at bounding box center [78, 91] width 35 height 10
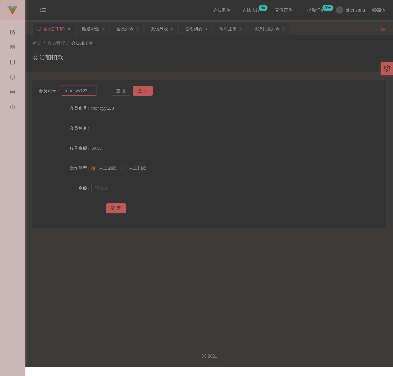
paste input "peterkslee"
type input "peterkslee"
click at [146, 93] on button "查 询" at bounding box center [143, 91] width 20 height 10
click at [134, 182] on div at bounding box center [194, 188] width 206 height 12
click at [134, 187] on input "text" at bounding box center [141, 188] width 100 height 10
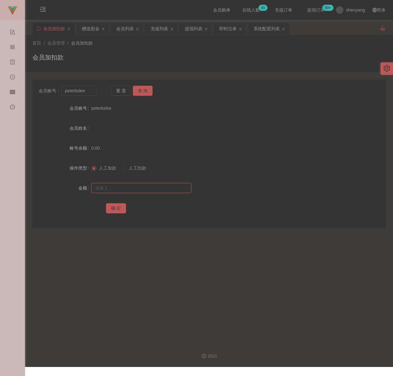
click at [154, 185] on input "text" at bounding box center [141, 188] width 100 height 10
paste input "30"
type input "30"
click at [115, 207] on button "确 定" at bounding box center [116, 208] width 20 height 10
click at [88, 91] on input "peterkslee" at bounding box center [78, 91] width 35 height 10
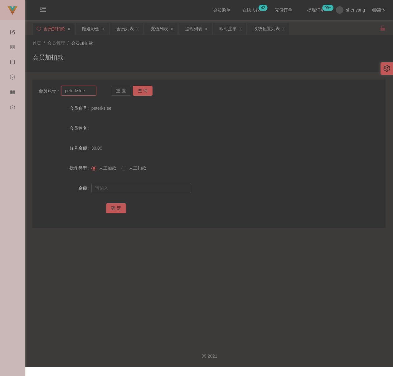
click at [88, 91] on input "peterkslee" at bounding box center [78, 91] width 35 height 10
paste input "yong123456"
type input "yong123456"
click at [142, 92] on button "查 询" at bounding box center [143, 91] width 20 height 10
click at [127, 188] on input "text" at bounding box center [141, 188] width 100 height 10
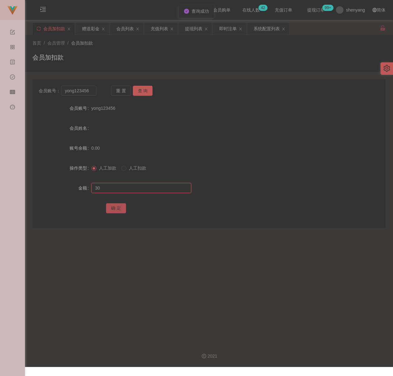
type input "30"
click at [116, 211] on button "确 定" at bounding box center [116, 208] width 20 height 10
click at [124, 54] on div "会员加扣款" at bounding box center [208, 60] width 353 height 14
click at [92, 91] on input "yong123456" at bounding box center [78, 91] width 35 height 10
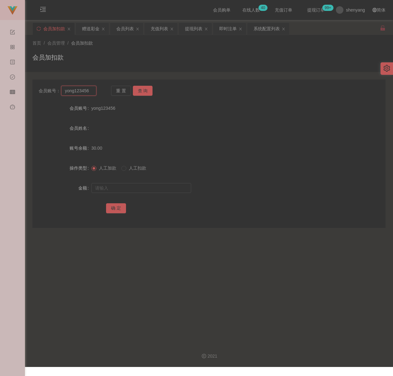
paste input "qq123"
type input "qq123"
click at [139, 90] on button "查 询" at bounding box center [143, 91] width 20 height 10
click at [143, 187] on input "text" at bounding box center [141, 188] width 100 height 10
type input "30"
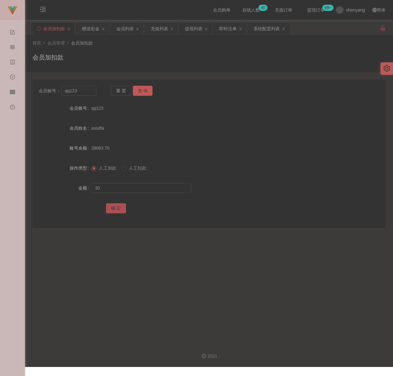
click at [115, 208] on button "确 定" at bounding box center [116, 208] width 20 height 10
drag, startPoint x: 183, startPoint y: 55, endPoint x: 179, endPoint y: 55, distance: 4.7
click at [183, 55] on div "会员加扣款" at bounding box center [208, 60] width 353 height 14
click at [84, 90] on input "qq123" at bounding box center [78, 91] width 35 height 10
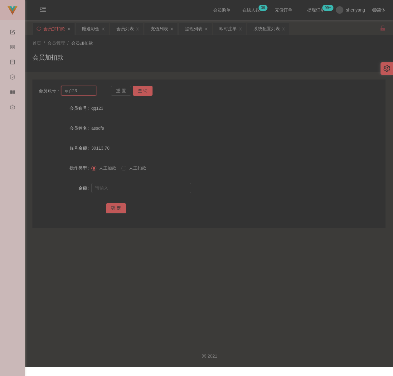
paste input "Thong1234"
type input "Thong1234"
click at [143, 92] on button "查 询" at bounding box center [143, 91] width 20 height 10
click at [133, 188] on input "text" at bounding box center [141, 188] width 100 height 10
drag, startPoint x: 158, startPoint y: 188, endPoint x: 150, endPoint y: 190, distance: 8.4
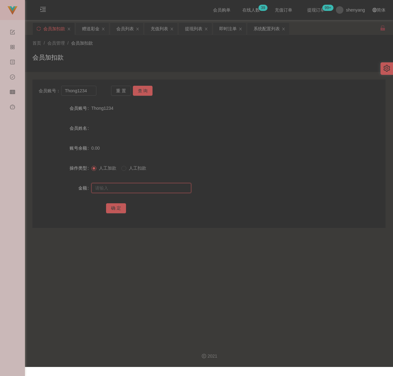
click at [158, 188] on input "text" at bounding box center [141, 188] width 100 height 10
paste input "30"
type input "30"
drag, startPoint x: 113, startPoint y: 209, endPoint x: 117, endPoint y: 208, distance: 4.2
click at [113, 209] on button "确 定" at bounding box center [116, 208] width 20 height 10
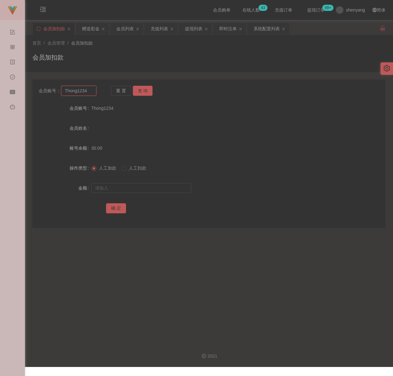
click at [87, 93] on input "Thong1234" at bounding box center [78, 91] width 35 height 10
paste input "imi"
type input "Timi"
click at [143, 86] on button "查 询" at bounding box center [143, 91] width 20 height 10
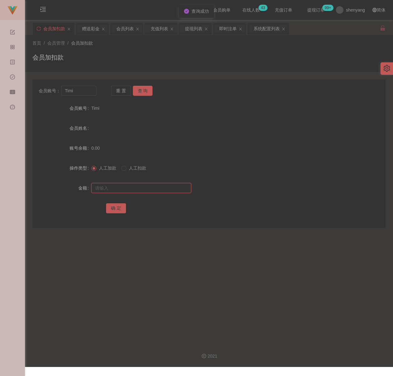
drag, startPoint x: 144, startPoint y: 191, endPoint x: 148, endPoint y: 192, distance: 3.9
click at [144, 191] on input "text" at bounding box center [141, 188] width 100 height 10
click at [137, 191] on input "text" at bounding box center [141, 188] width 100 height 10
paste input "30"
type input "30"
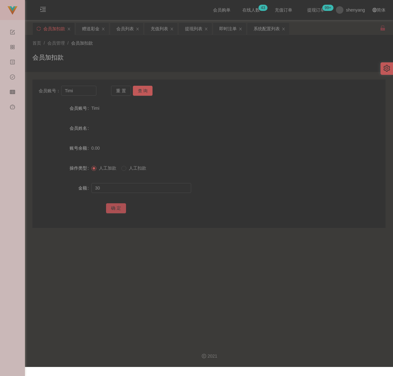
click at [117, 207] on button "确 定" at bounding box center [116, 208] width 20 height 10
click at [133, 44] on div "首页 / 会员管理 / 会员加扣款 /" at bounding box center [208, 43] width 353 height 7
click at [85, 91] on input "Timi" at bounding box center [78, 91] width 35 height 10
paste input "Sam618"
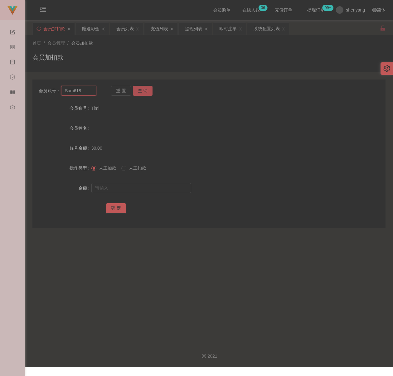
type input "Sam618"
click at [145, 92] on button "查 询" at bounding box center [143, 91] width 20 height 10
click at [142, 188] on input "text" at bounding box center [141, 188] width 100 height 10
click at [162, 191] on input "text" at bounding box center [141, 188] width 100 height 10
paste input "30"
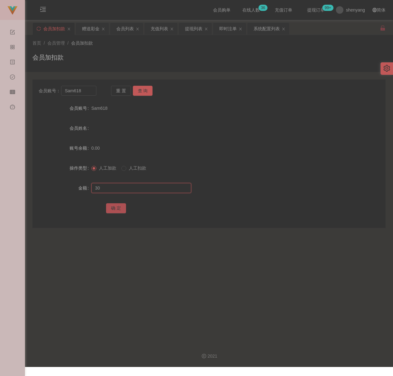
type input "30"
click at [121, 204] on button "确 定" at bounding box center [116, 208] width 20 height 10
click at [114, 56] on div "会员加扣款" at bounding box center [208, 60] width 353 height 14
click at [84, 91] on input "Sam618" at bounding box center [78, 91] width 35 height 10
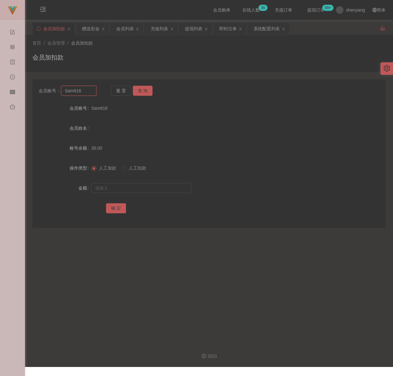
paste input "0187676707"
type input "0187676707"
click at [143, 93] on button "查 询" at bounding box center [143, 91] width 20 height 10
click at [136, 186] on input "text" at bounding box center [141, 188] width 100 height 10
click at [154, 191] on input "text" at bounding box center [141, 188] width 100 height 10
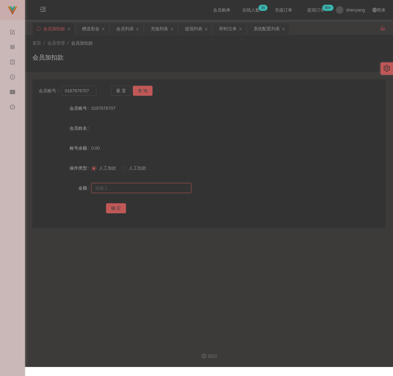
paste input "30"
type input "30"
click at [115, 210] on button "确 定" at bounding box center [116, 208] width 20 height 10
click at [178, 39] on div "首页 / 会员管理 / 会员加扣款 / 会员加扣款" at bounding box center [209, 53] width 368 height 37
click at [91, 86] on input "0187676707" at bounding box center [78, 91] width 35 height 10
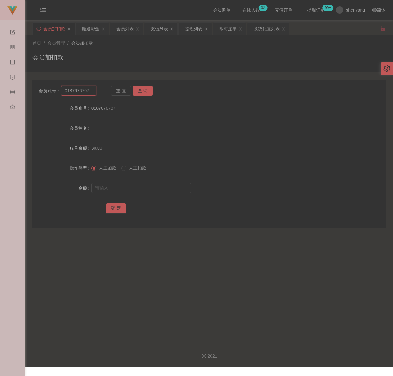
click at [91, 86] on input "0187676707" at bounding box center [78, 91] width 35 height 10
paste input "heowaisee"
click at [150, 91] on button "查 询" at bounding box center [143, 91] width 20 height 10
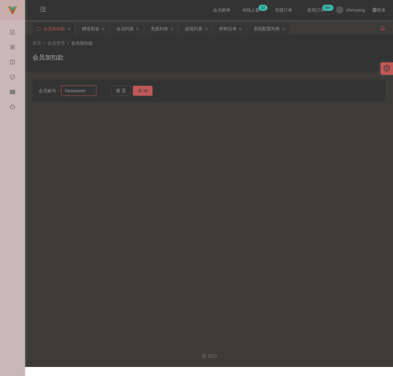
click at [88, 88] on input "heowaisee" at bounding box center [78, 91] width 35 height 10
paste input "farrar"
type input "farrarisee"
click at [140, 88] on button "查 询" at bounding box center [143, 91] width 20 height 10
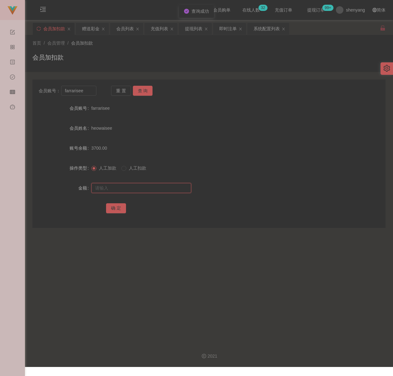
click at [125, 189] on input "text" at bounding box center [141, 188] width 100 height 10
type input "2500"
click at [117, 207] on button "确 定" at bounding box center [116, 208] width 20 height 10
click at [89, 94] on input "farrarisee" at bounding box center [78, 91] width 35 height 10
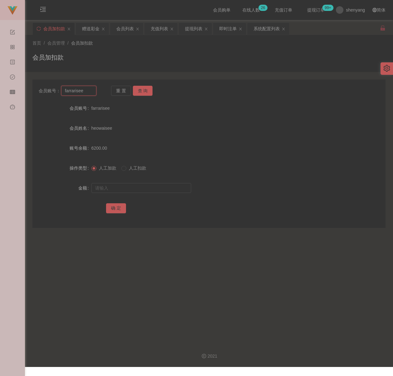
paste input "Laicai1127"
type input "Laicai1127"
click at [141, 89] on button "查 询" at bounding box center [143, 91] width 20 height 10
click at [130, 190] on input "text" at bounding box center [141, 188] width 100 height 10
click at [166, 188] on input "text" at bounding box center [141, 188] width 100 height 10
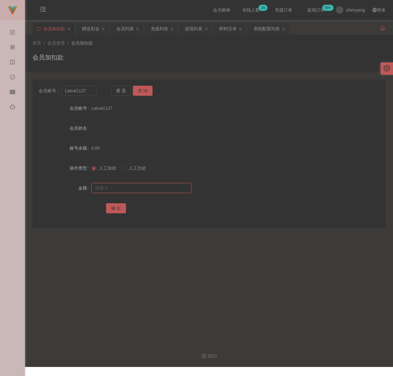
paste input "30"
type input "30"
click at [115, 208] on button "确 定" at bounding box center [116, 208] width 20 height 10
click at [158, 50] on div "首页 / 会员管理 / 会员加扣款 / 会员加扣款" at bounding box center [208, 53] width 353 height 27
click at [88, 95] on input "Laicai1127" at bounding box center [78, 91] width 35 height 10
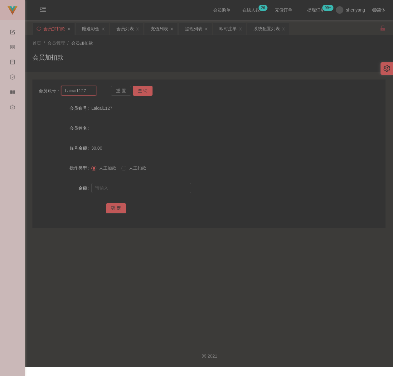
click at [88, 95] on input "Laicai1127" at bounding box center [78, 91] width 35 height 10
paste input "0165357925"
type input "0165357925"
click at [144, 91] on button "查 询" at bounding box center [143, 91] width 20 height 10
drag, startPoint x: 139, startPoint y: 187, endPoint x: 143, endPoint y: 187, distance: 4.7
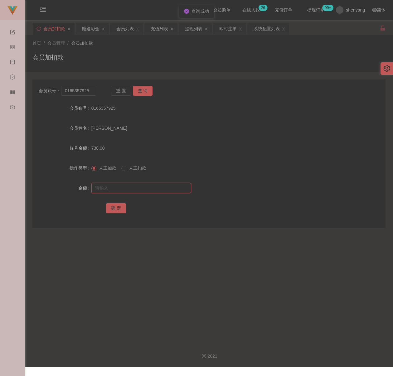
click at [139, 187] on input "text" at bounding box center [141, 188] width 100 height 10
click at [165, 190] on input "text" at bounding box center [141, 188] width 100 height 10
paste input "1500"
type input "1500"
click at [121, 206] on button "确 定" at bounding box center [116, 208] width 20 height 10
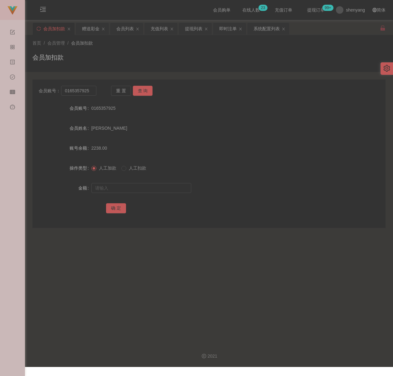
click at [106, 50] on div "首页 / 会员管理 / 会员加扣款 / 会员加扣款" at bounding box center [208, 53] width 353 height 27
click at [91, 93] on input "0165357925" at bounding box center [78, 91] width 35 height 10
paste input "koy1234"
type input "koy12345"
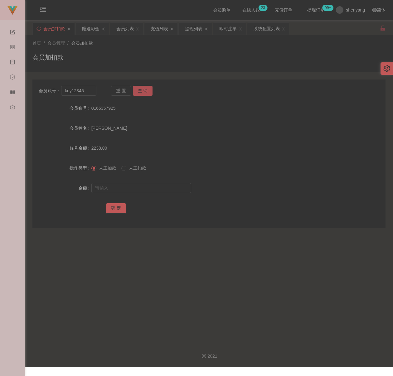
click at [138, 92] on button "查 询" at bounding box center [143, 91] width 20 height 10
click at [144, 187] on input "text" at bounding box center [141, 188] width 100 height 10
drag, startPoint x: 156, startPoint y: 188, endPoint x: 151, endPoint y: 189, distance: 5.8
click at [156, 188] on input "text" at bounding box center [141, 188] width 100 height 10
paste input "30"
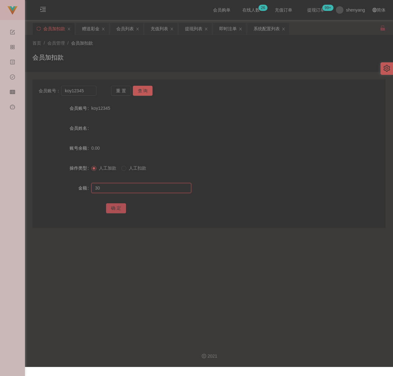
type input "30"
click at [115, 212] on button "确 定" at bounding box center [116, 208] width 20 height 10
click at [177, 46] on div "首页 / 会员管理 / 会员加扣款 /" at bounding box center [208, 43] width 353 height 7
click at [94, 95] on input "koy12345" at bounding box center [78, 91] width 35 height 10
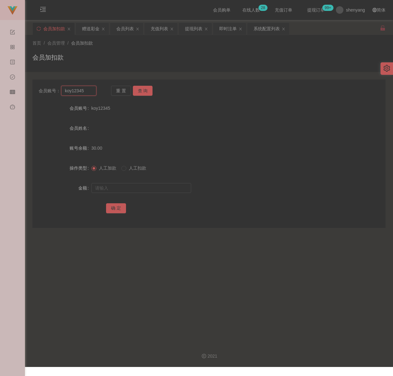
paste input "Kuangzan3027"
type input "Kuangzan3027"
click at [137, 90] on button "查 询" at bounding box center [143, 91] width 20 height 10
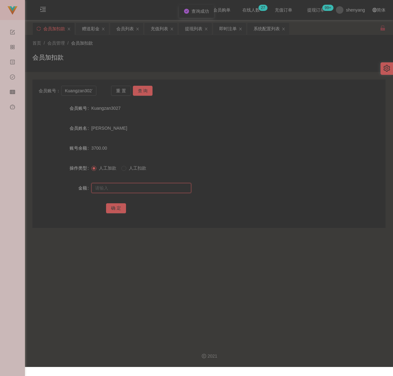
click at [135, 187] on input "text" at bounding box center [141, 188] width 100 height 10
click at [132, 191] on input "text" at bounding box center [141, 188] width 100 height 10
type input "4000"
click at [120, 206] on button "确 定" at bounding box center [116, 208] width 20 height 10
click at [115, 53] on div "会员加扣款" at bounding box center [208, 60] width 353 height 14
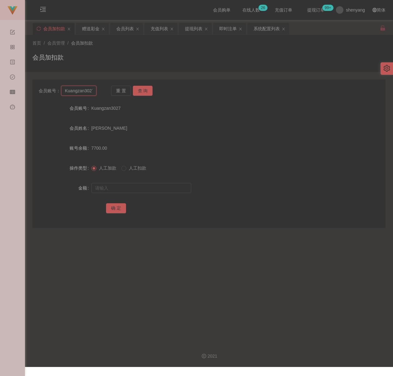
click at [93, 92] on input "Kuangzan3027" at bounding box center [78, 91] width 35 height 10
paste input "018981323"
type input "0189813237"
click at [144, 91] on button "查 询" at bounding box center [143, 91] width 20 height 10
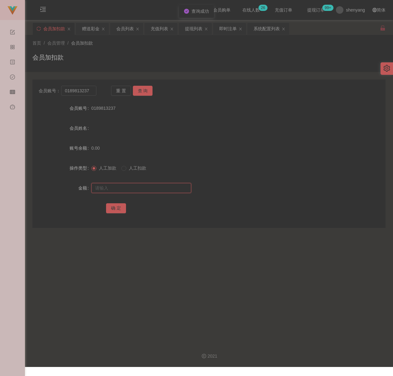
click at [140, 188] on input "text" at bounding box center [141, 188] width 100 height 10
type input "30"
click at [115, 208] on button "确 定" at bounding box center [116, 208] width 20 height 10
